Goal: Entertainment & Leisure: Consume media (video, audio)

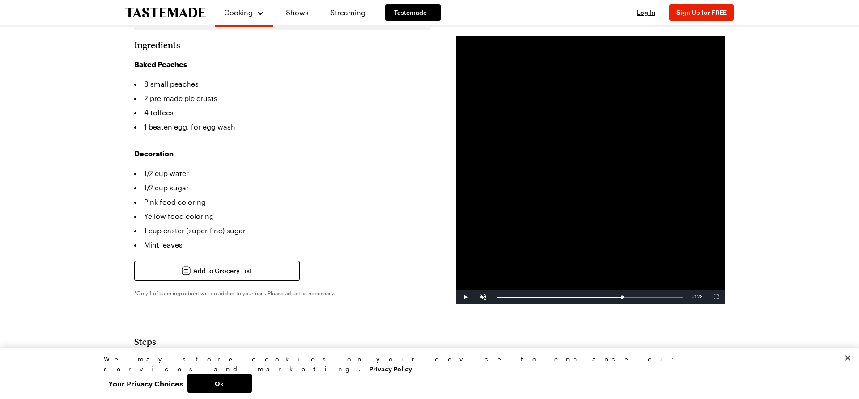
scroll to position [228, 0]
click at [602, 298] on div "0:49" at bounding box center [602, 298] width 0 height 2
click at [602, 298] on div "0:49" at bounding box center [549, 298] width 106 height 2
click at [627, 233] on video "Video Player" at bounding box center [590, 170] width 268 height 268
click at [613, 298] on div "Loaded : 100.00% 0:54 0:54" at bounding box center [589, 298] width 187 height 2
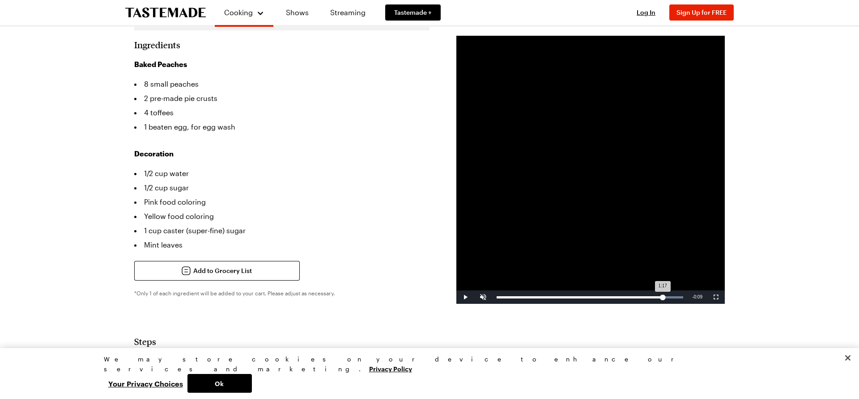
click at [662, 296] on div "Loaded : 100.00% 1:17 1:17" at bounding box center [589, 297] width 195 height 13
click at [629, 297] on div "Loaded : 100.00% 1:01 1:19" at bounding box center [589, 298] width 187 height 2
click at [624, 297] on div "Loaded : 100.00% 0:59 1:02" at bounding box center [589, 298] width 187 height 2
click at [615, 297] on div "Loaded : 100.00% 0:54 0:59" at bounding box center [589, 298] width 187 height 2
click at [611, 297] on div "Loaded : 100.00% 0:53 0:56" at bounding box center [589, 298] width 187 height 2
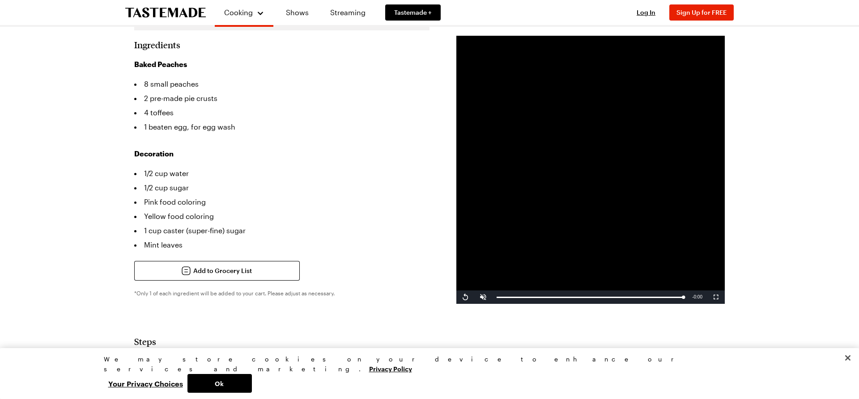
click at [338, 166] on li "1/2 cup water" at bounding box center [281, 173] width 295 height 14
click at [607, 294] on div "Loaded : 100.00% 0:49 1:26" at bounding box center [589, 297] width 195 height 13
click at [509, 205] on video "Video Player" at bounding box center [590, 170] width 268 height 268
